Goal: Task Accomplishment & Management: Complete application form

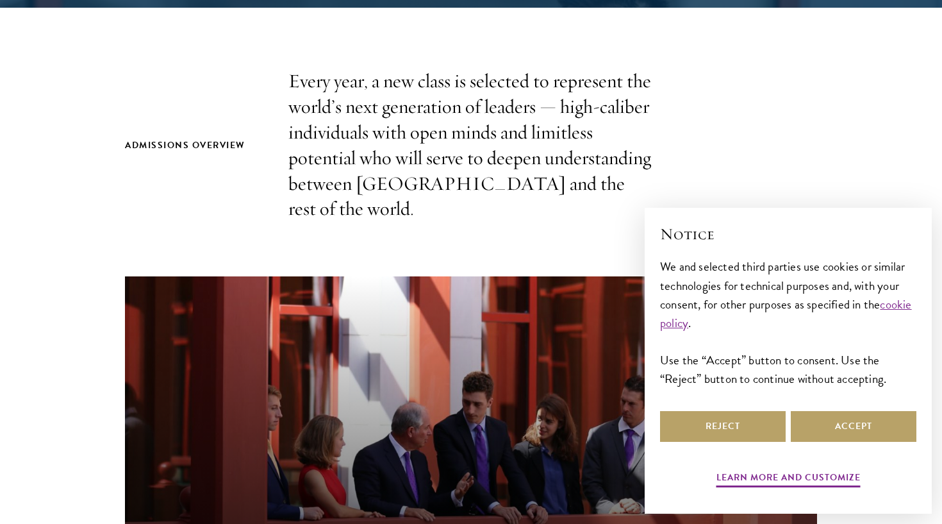
scroll to position [393, 0]
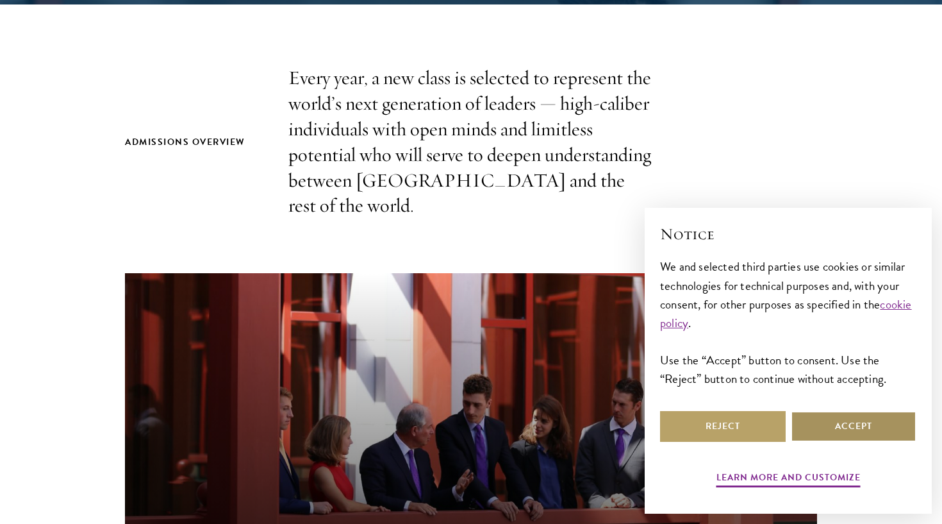
drag, startPoint x: 727, startPoint y: 430, endPoint x: 881, endPoint y: 422, distance: 154.7
click at [881, 422] on div "Reject Accept" at bounding box center [788, 426] width 256 height 36
click at [881, 422] on button "Accept" at bounding box center [854, 426] width 126 height 31
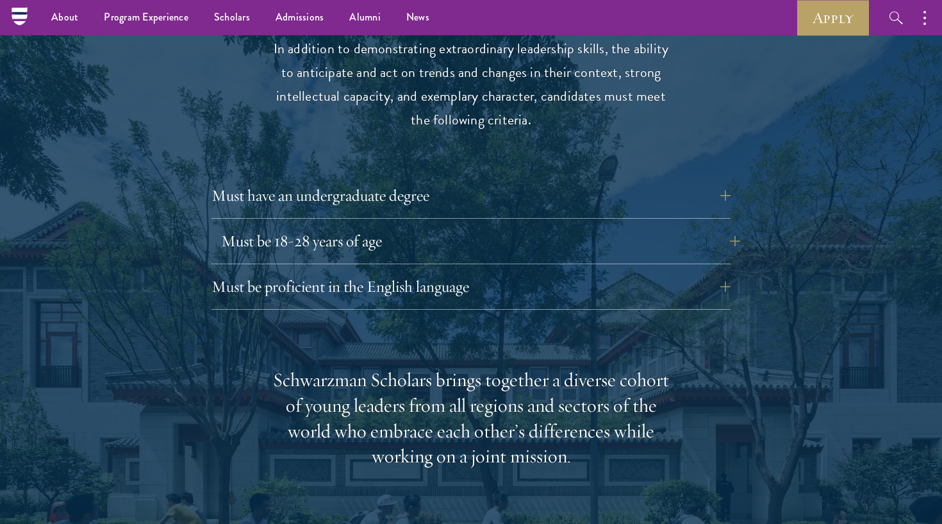
scroll to position [1724, 0]
click at [395, 181] on button "Must have an undergraduate degree" at bounding box center [480, 196] width 519 height 31
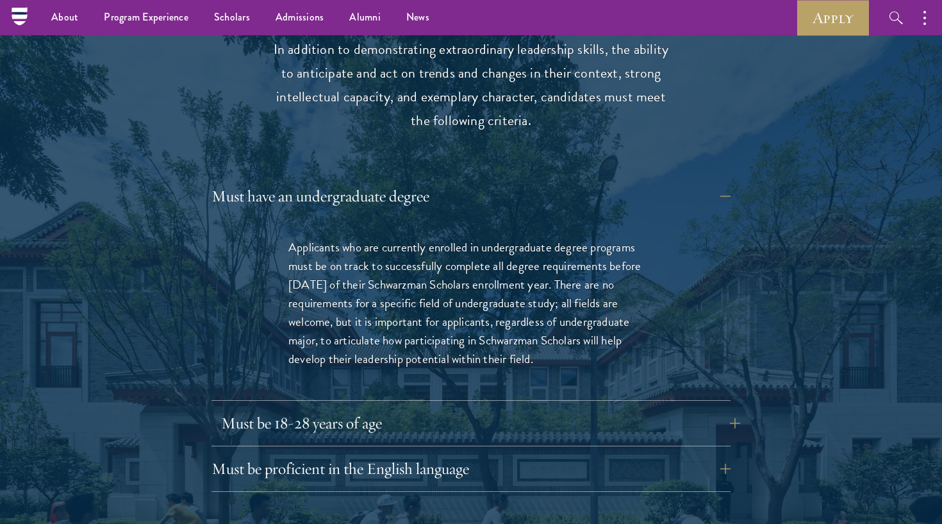
click at [365, 408] on button "Must be 18-28 years of age" at bounding box center [480, 423] width 519 height 31
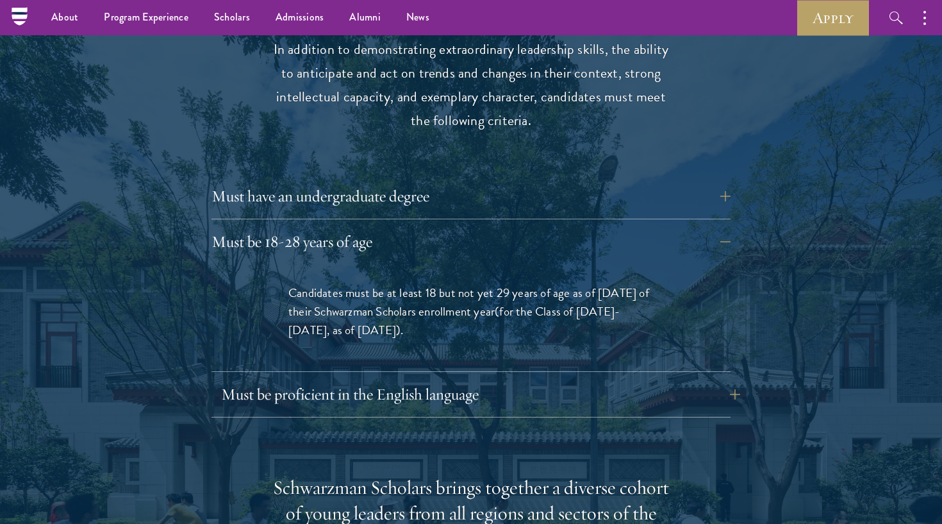
click at [361, 379] on button "Must be proficient in the English language" at bounding box center [480, 394] width 519 height 31
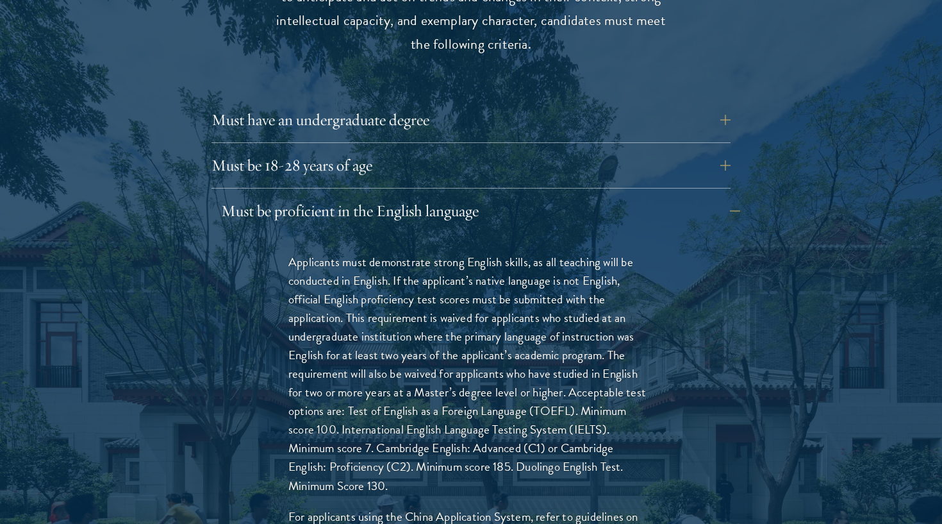
scroll to position [1802, 0]
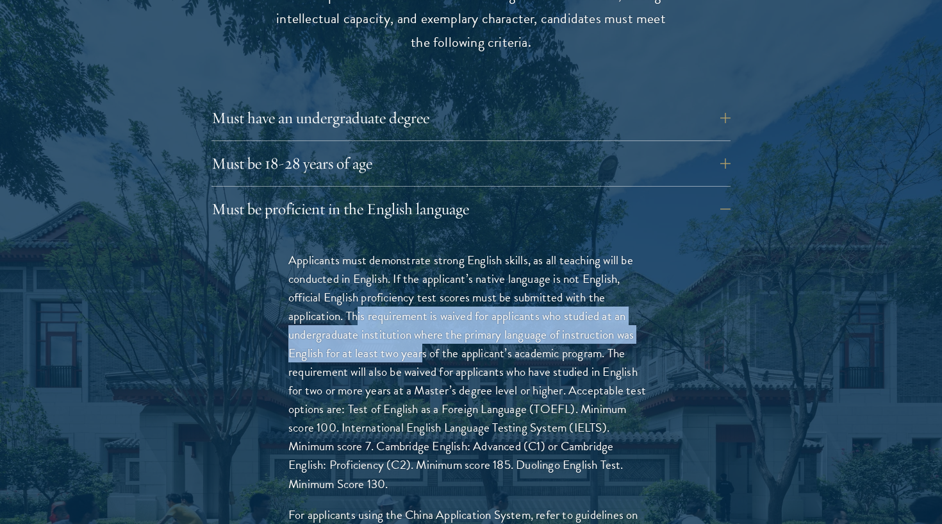
drag, startPoint x: 359, startPoint y: 282, endPoint x: 424, endPoint y: 322, distance: 76.5
click at [424, 322] on p "Applicants must demonstrate strong English skills, as all teaching will be cond…" at bounding box center [470, 372] width 365 height 242
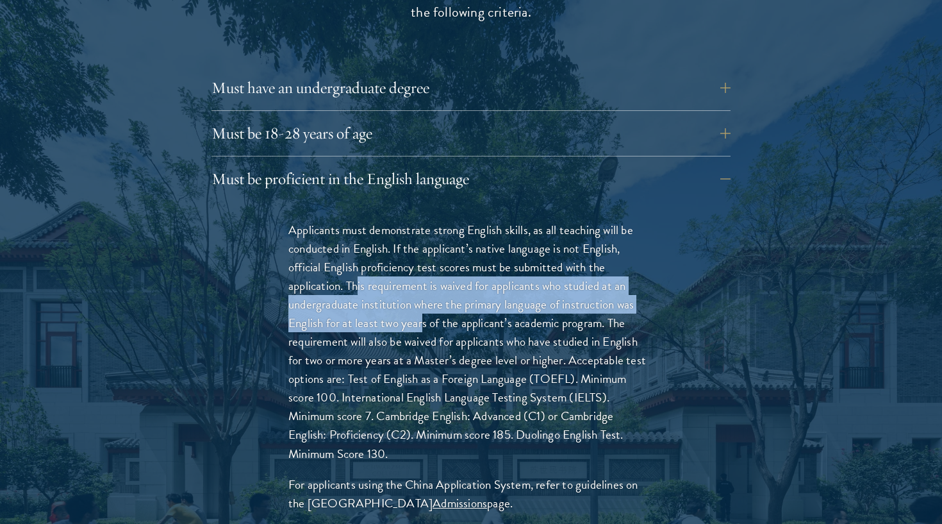
scroll to position [1833, 0]
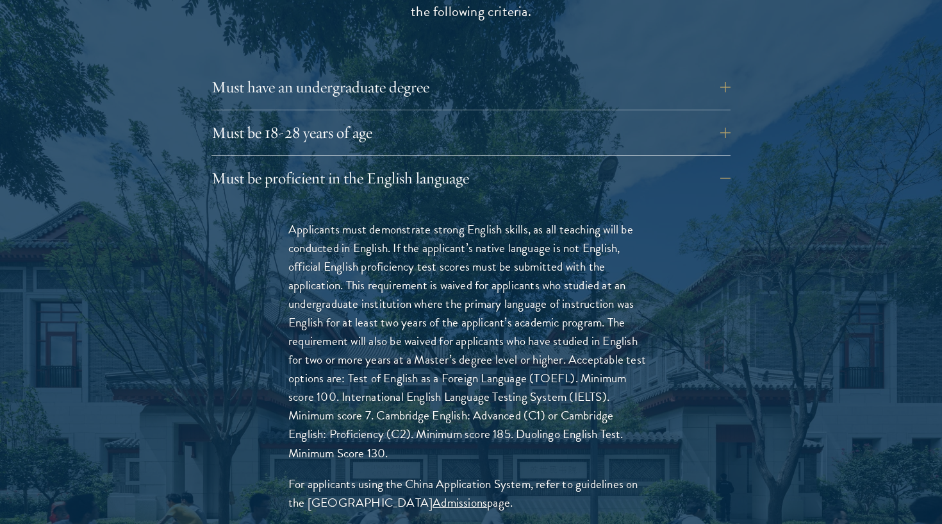
click at [440, 418] on p "Applicants must demonstrate strong English skills, as all teaching will be cond…" at bounding box center [470, 341] width 365 height 242
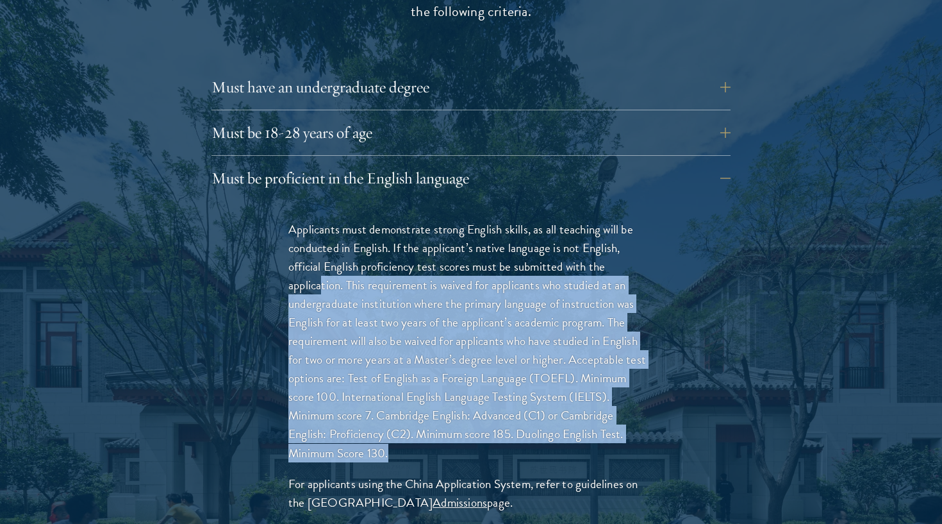
drag, startPoint x: 409, startPoint y: 421, endPoint x: 319, endPoint y: 240, distance: 202.3
click at [319, 240] on p "Applicants must demonstrate strong English skills, as all teaching will be cond…" at bounding box center [470, 341] width 365 height 242
click at [428, 373] on p "Applicants must demonstrate strong English skills, as all teaching will be cond…" at bounding box center [470, 341] width 365 height 242
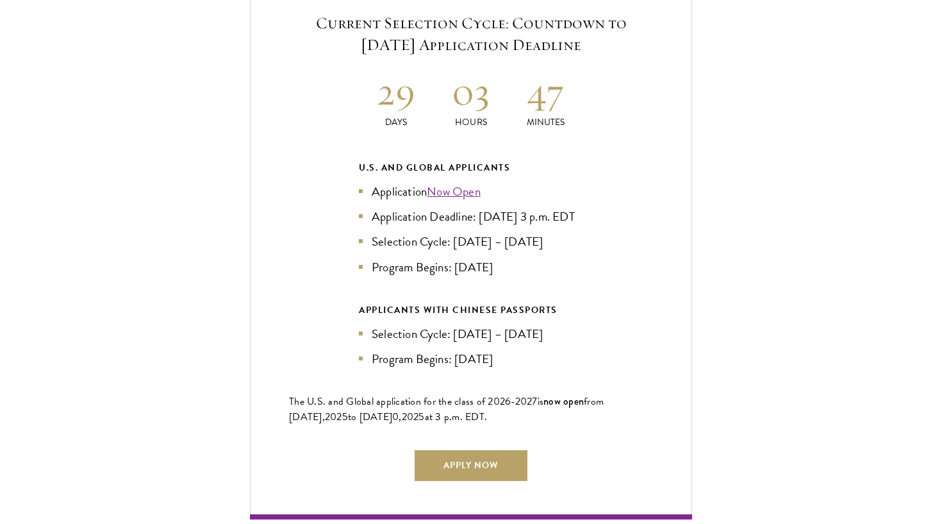
scroll to position [3150, 0]
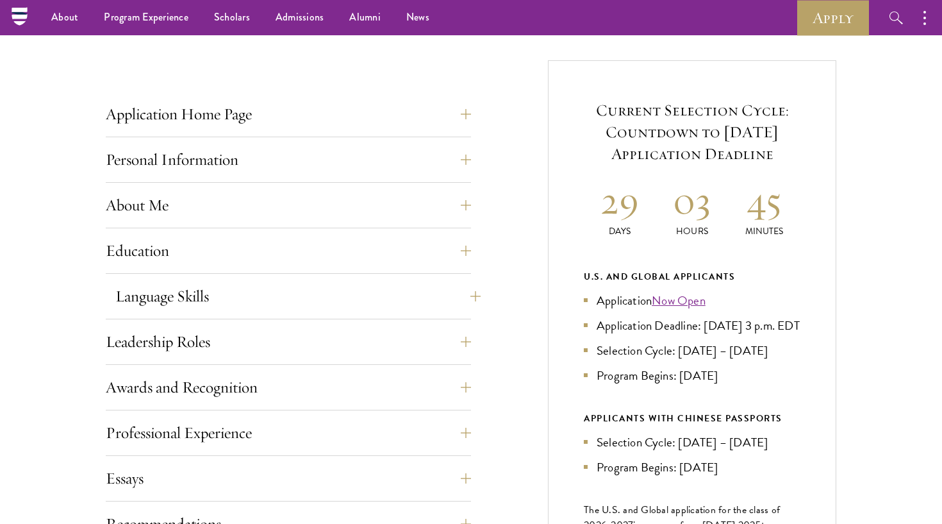
scroll to position [458, 0]
click at [261, 129] on div "Application Home Page The online application form must be completed in English.…" at bounding box center [288, 118] width 365 height 38
click at [258, 165] on button "Personal Information" at bounding box center [297, 160] width 365 height 31
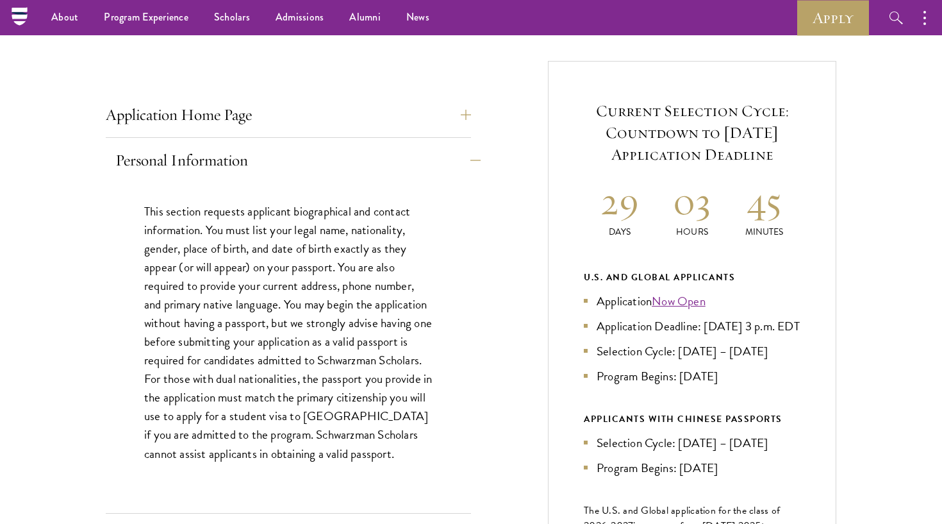
click at [258, 165] on button "Personal Information" at bounding box center [297, 160] width 365 height 31
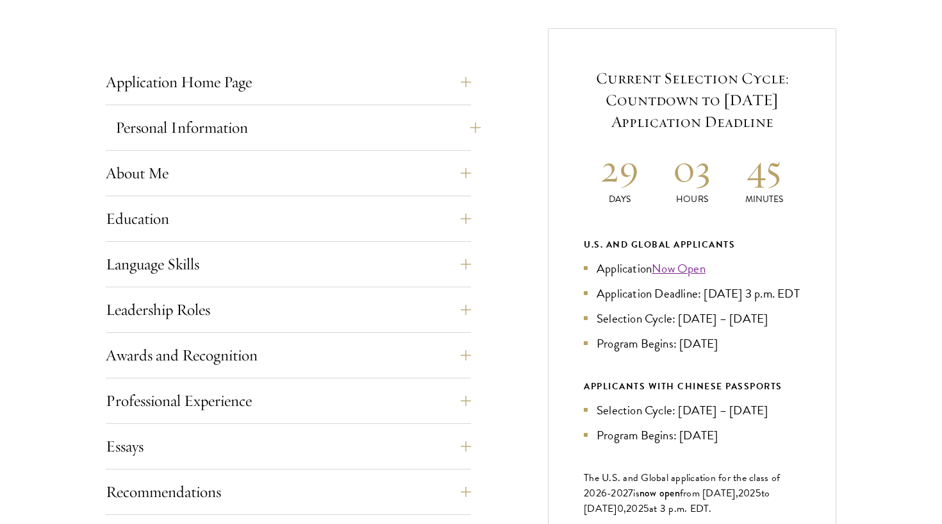
scroll to position [493, 0]
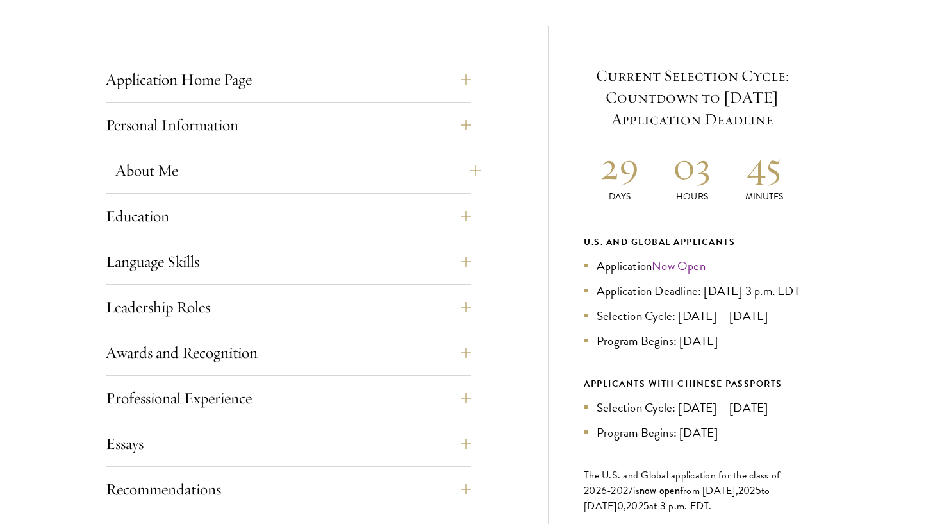
click at [256, 165] on button "About Me" at bounding box center [297, 170] width 365 height 31
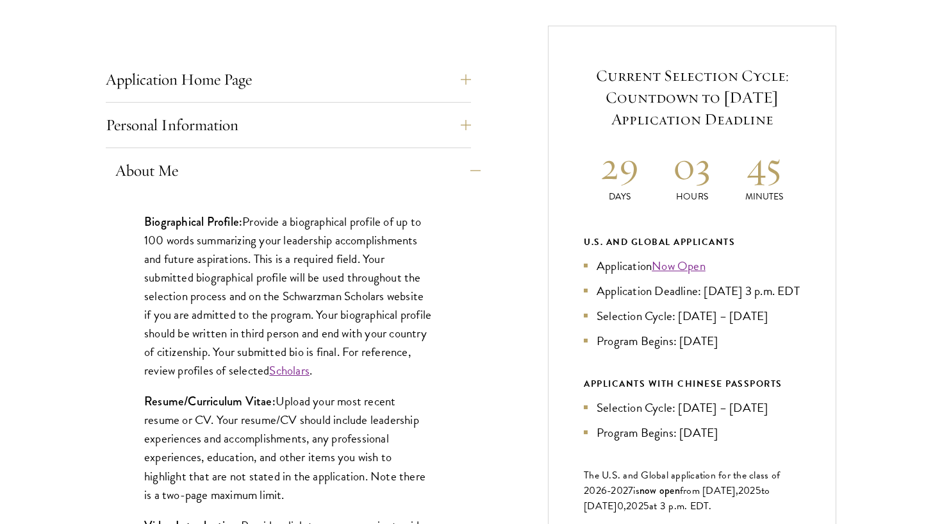
click at [256, 166] on button "About Me" at bounding box center [297, 170] width 365 height 31
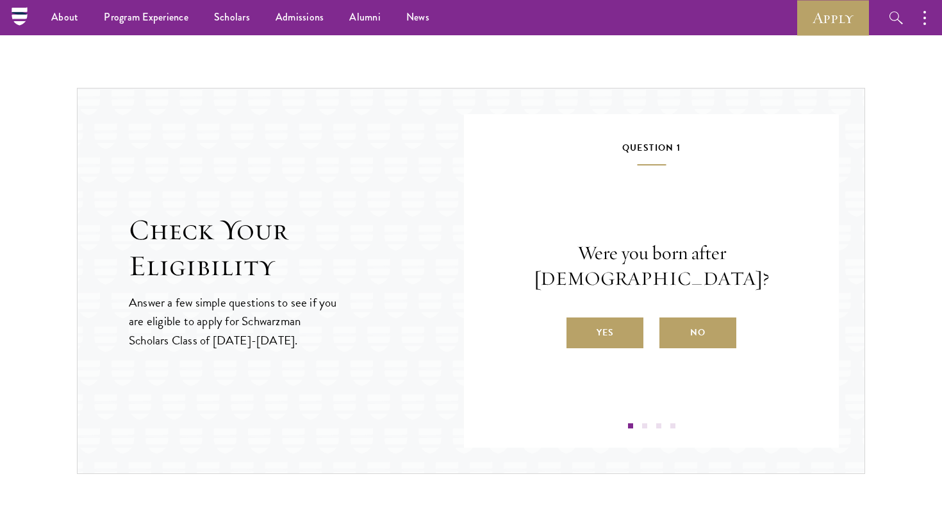
scroll to position [1266, 0]
click at [600, 325] on label "Yes" at bounding box center [605, 334] width 77 height 31
click at [578, 325] on input "Yes" at bounding box center [573, 326] width 12 height 12
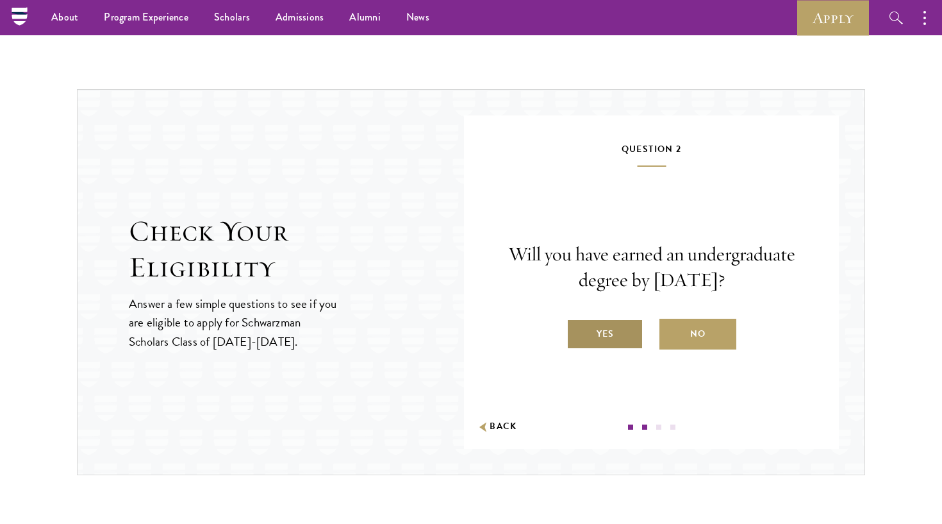
click at [599, 329] on label "Yes" at bounding box center [605, 334] width 77 height 31
click at [578, 329] on input "Yes" at bounding box center [573, 326] width 12 height 12
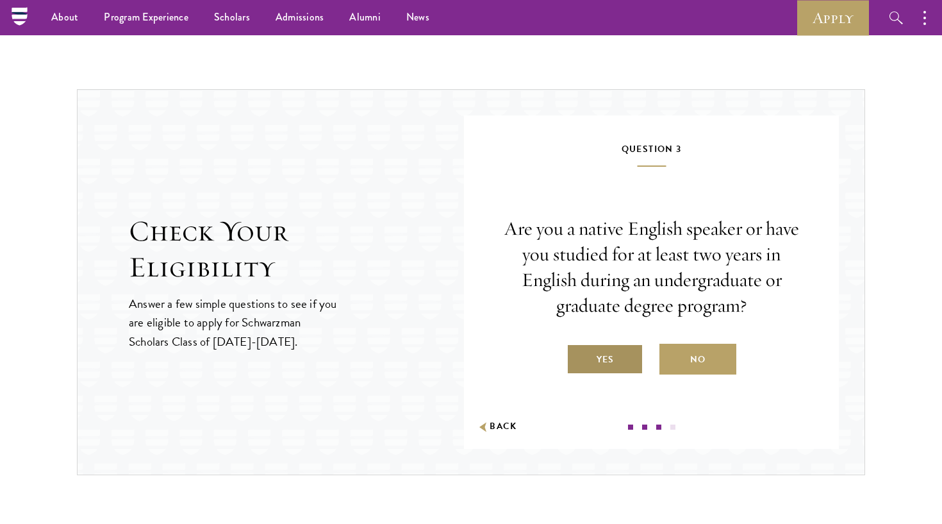
click at [599, 347] on label "Yes" at bounding box center [605, 358] width 77 height 31
click at [578, 347] on input "Yes" at bounding box center [573, 351] width 12 height 12
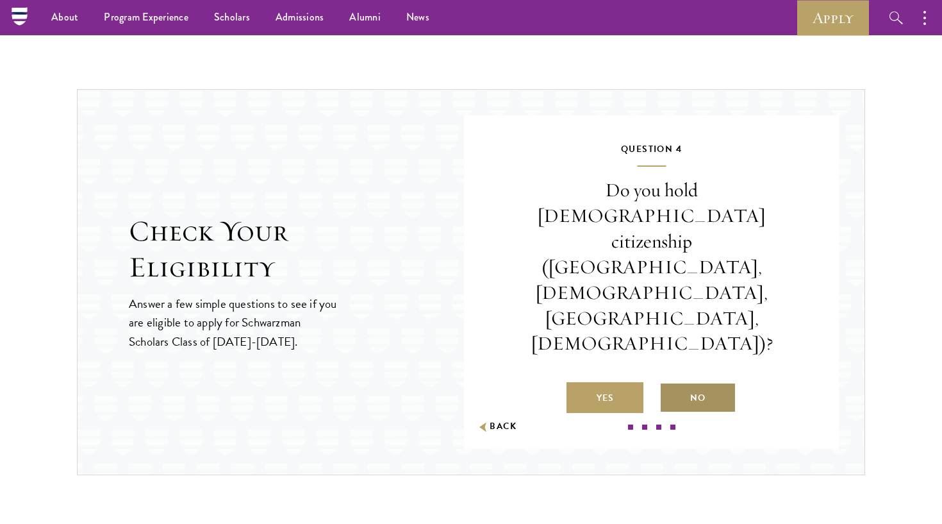
click at [666, 382] on label "No" at bounding box center [697, 397] width 77 height 31
click at [666, 384] on input "No" at bounding box center [665, 390] width 12 height 12
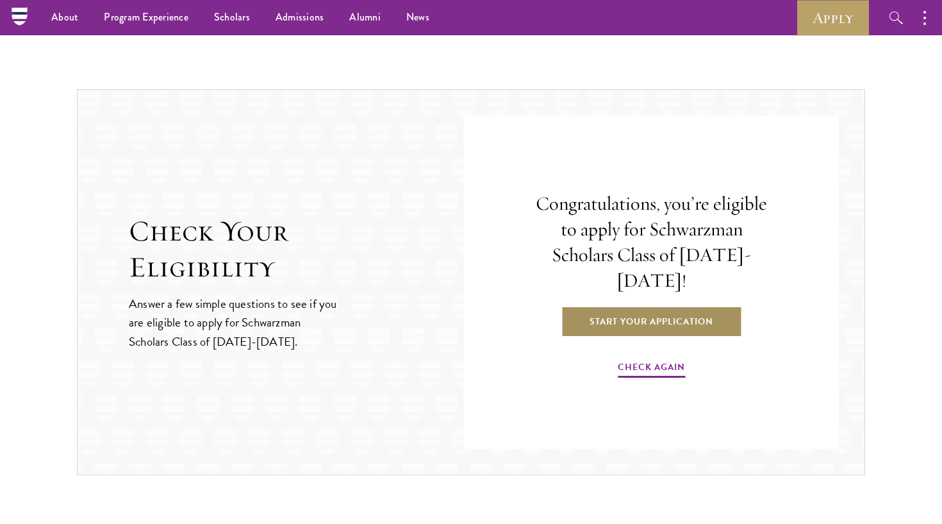
click at [627, 306] on link "Start Your Application" at bounding box center [651, 321] width 181 height 31
